Goal: Check status: Check status

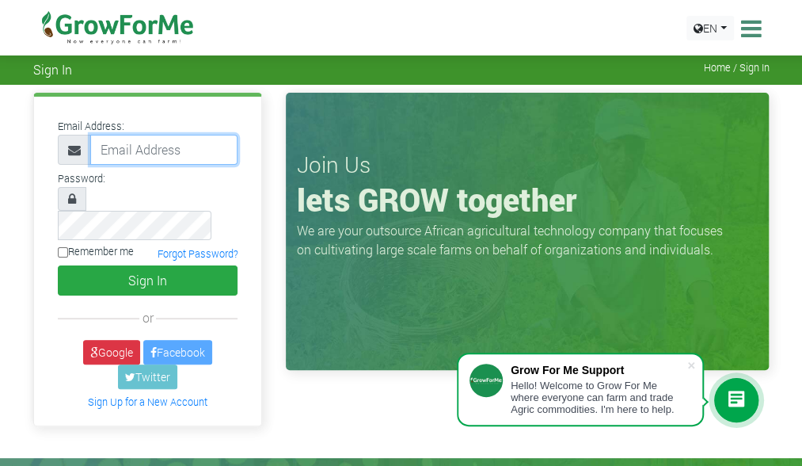
click at [170, 143] on input "email" at bounding box center [164, 150] width 148 height 30
type input "sarahshavonda@gmail.com"
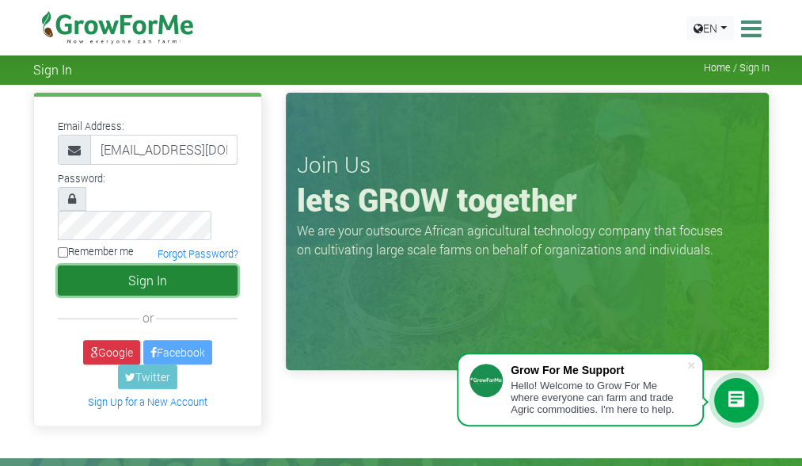
click at [171, 265] on button "Sign In" at bounding box center [148, 280] width 181 height 30
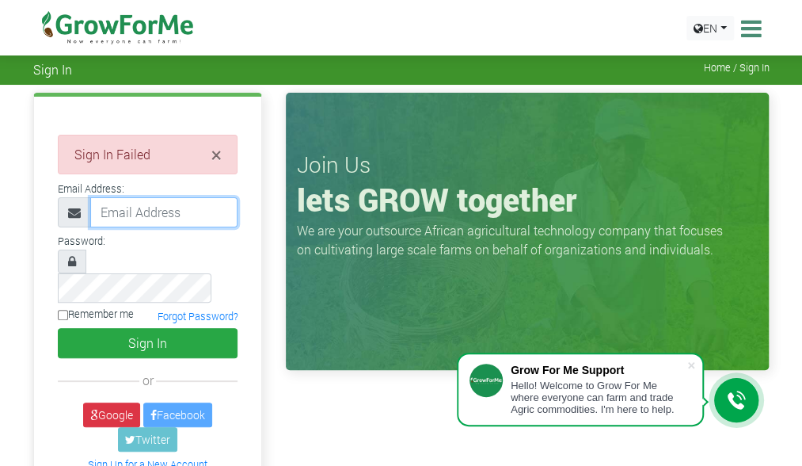
click at [204, 208] on input "email" at bounding box center [164, 212] width 148 height 30
type input "sarahshavonda@gmail.com"
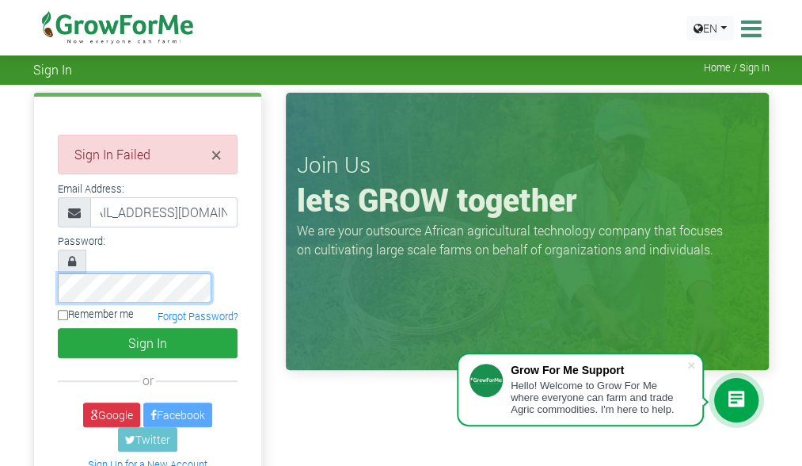
scroll to position [0, 0]
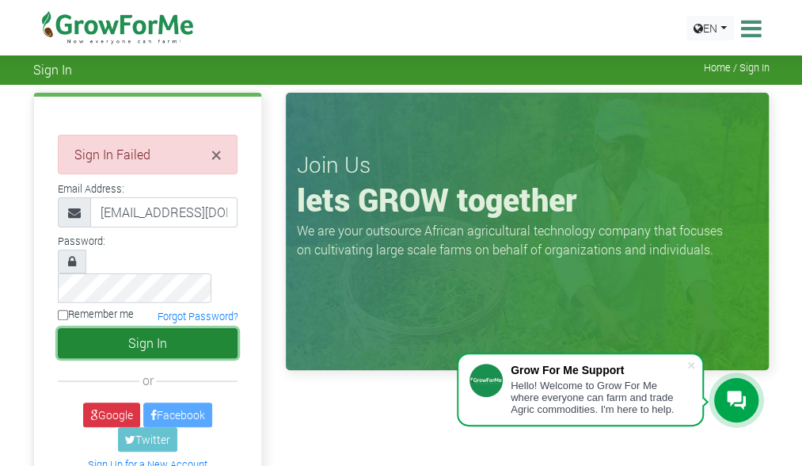
click at [139, 328] on button "Sign In" at bounding box center [148, 343] width 181 height 30
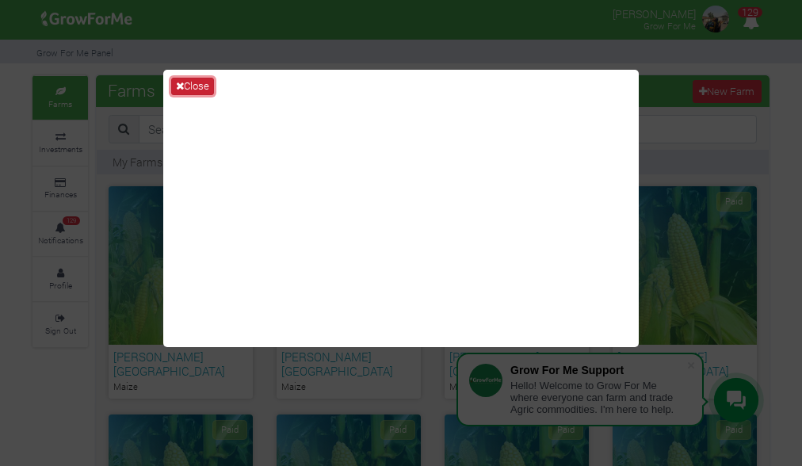
click at [178, 82] on icon at bounding box center [180, 86] width 8 height 10
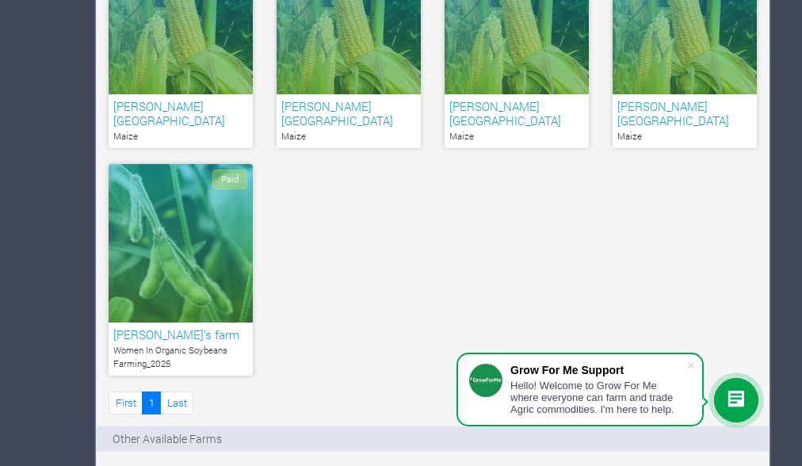
scroll to position [485, 0]
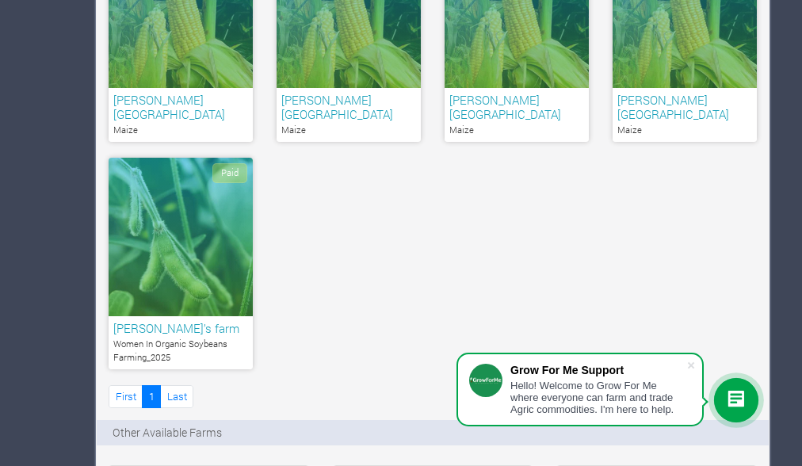
click at [187, 240] on div "Paid" at bounding box center [181, 237] width 144 height 158
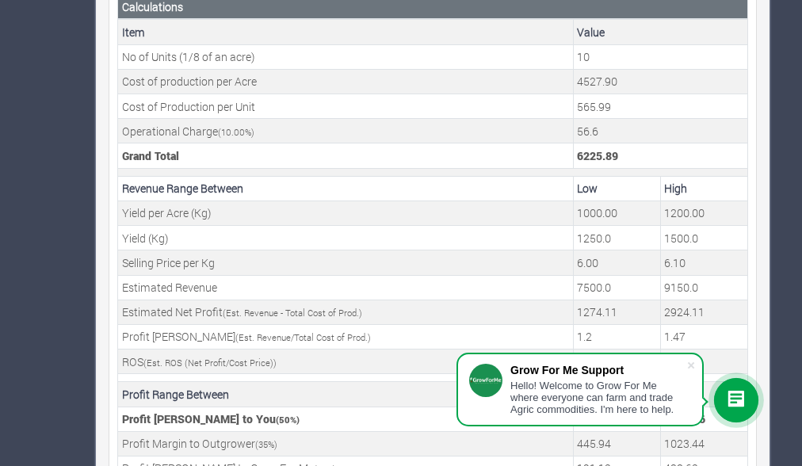
scroll to position [674, 0]
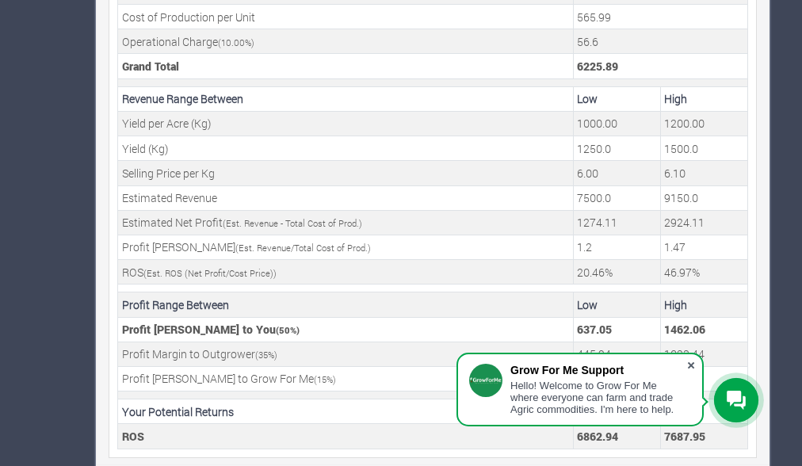
click at [688, 365] on span at bounding box center [691, 365] width 16 height 16
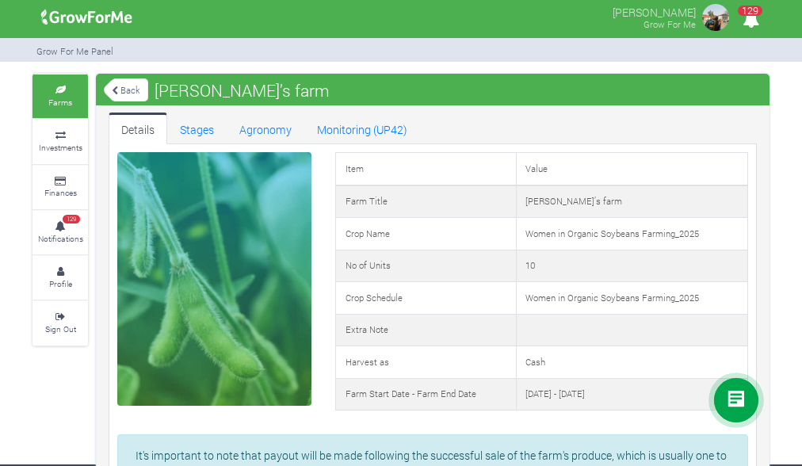
scroll to position [0, 0]
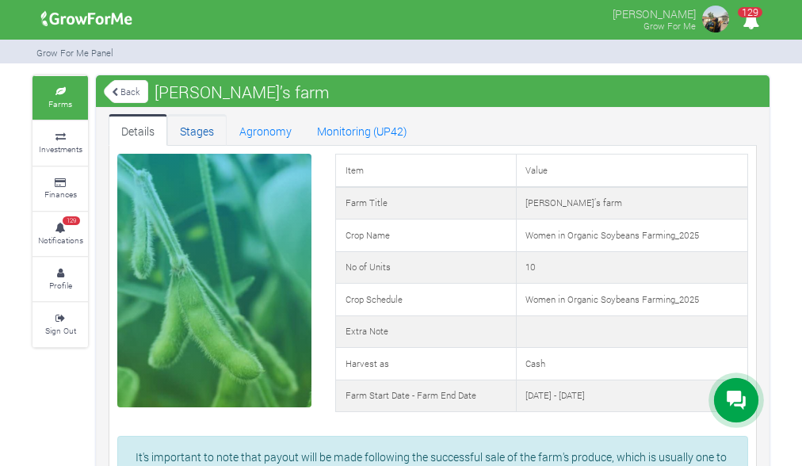
click at [196, 126] on link "Stages" at bounding box center [196, 130] width 59 height 32
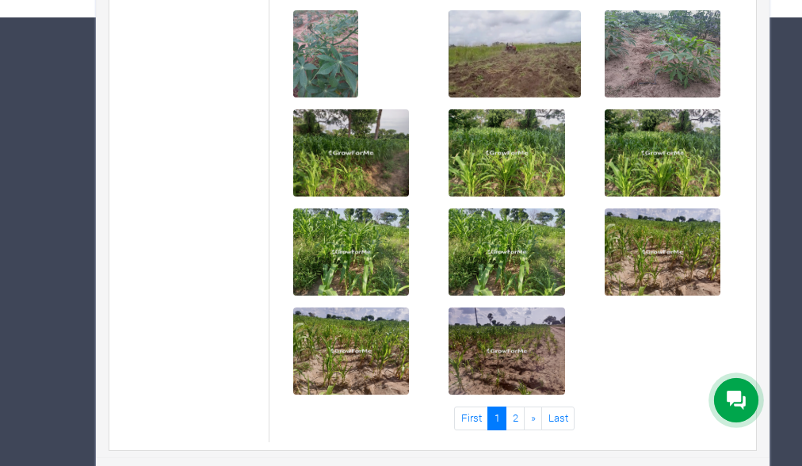
scroll to position [450, 0]
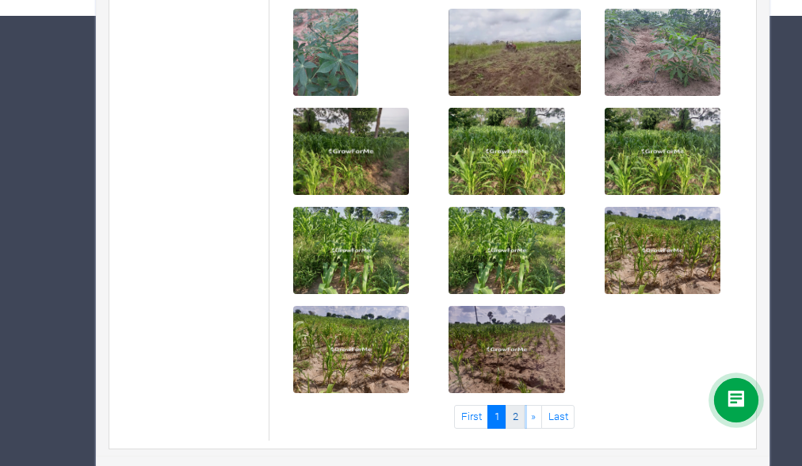
click at [518, 411] on link "2" at bounding box center [514, 416] width 19 height 23
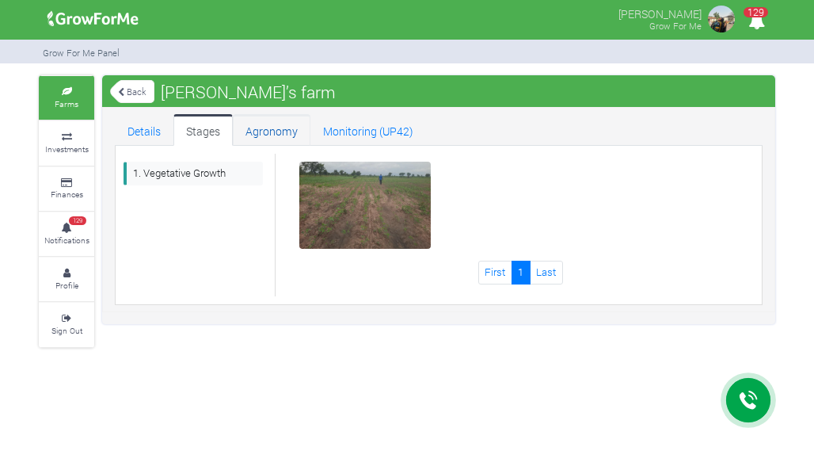
click at [280, 143] on link "Agronomy" at bounding box center [272, 130] width 78 height 32
click at [372, 126] on link "Monitoring (UP42)" at bounding box center [369, 130] width 116 height 32
